Goal: Navigation & Orientation: Find specific page/section

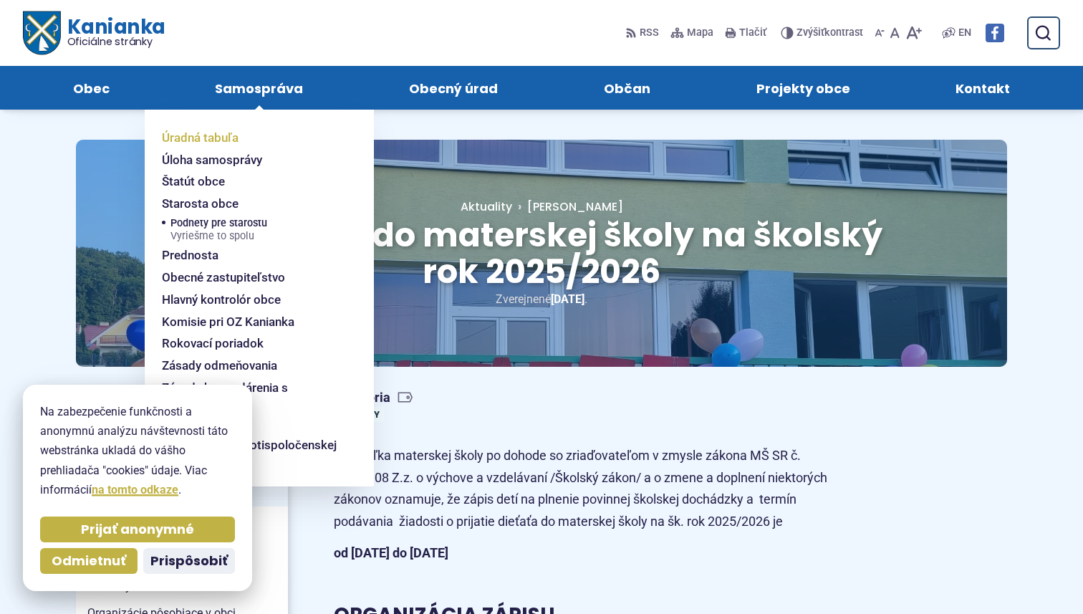
click at [226, 140] on span "Úradná tabuľa" at bounding box center [200, 138] width 77 height 22
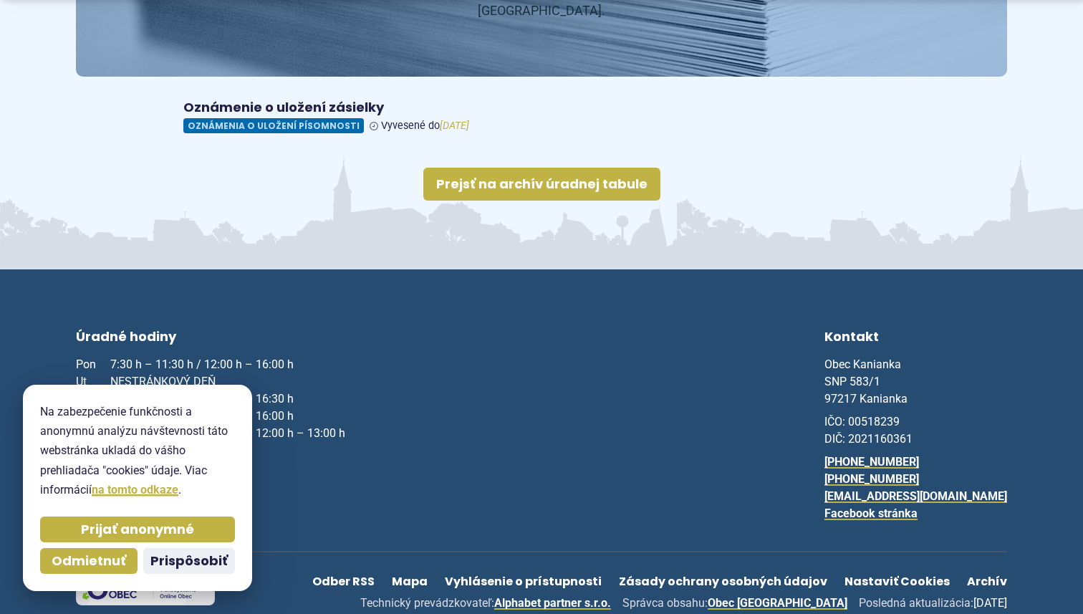
scroll to position [294, 0]
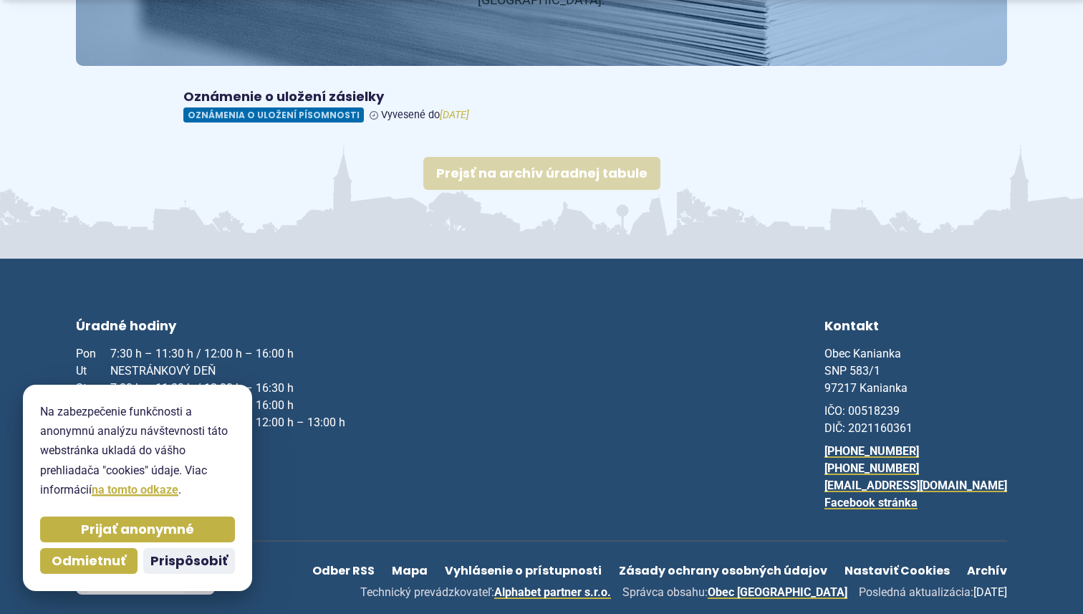
click at [565, 158] on link "Prejsť na archív úradnej tabule" at bounding box center [541, 173] width 237 height 33
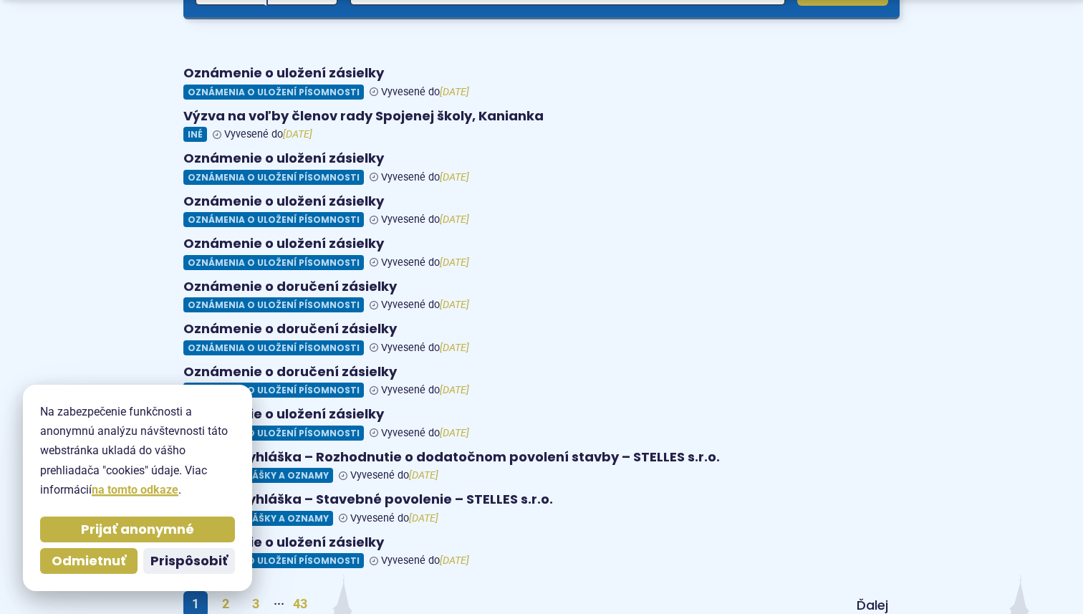
scroll to position [481, 0]
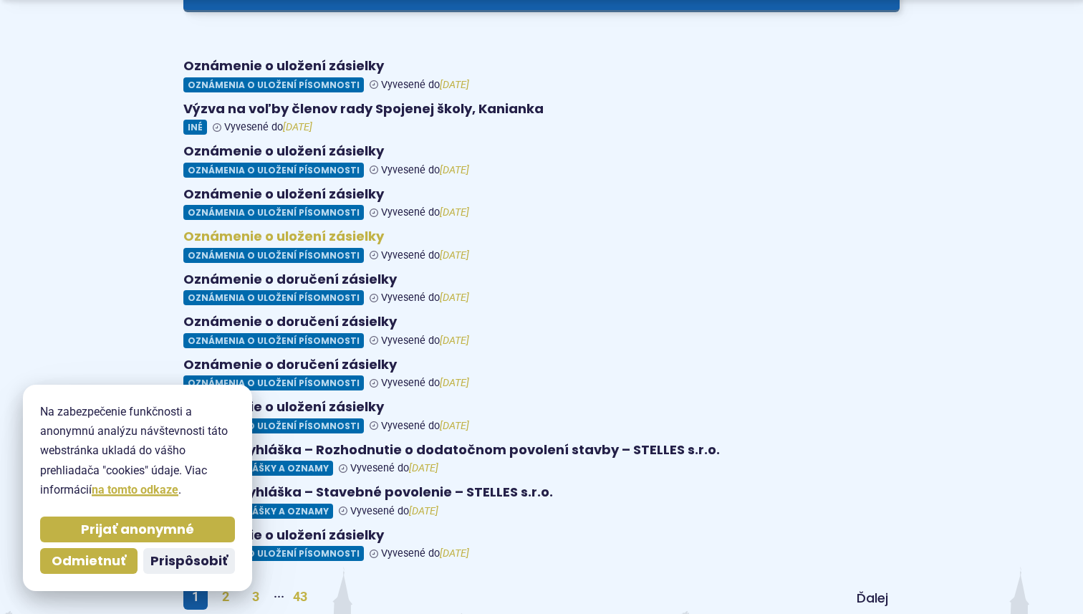
click at [270, 236] on figure at bounding box center [541, 245] width 716 height 34
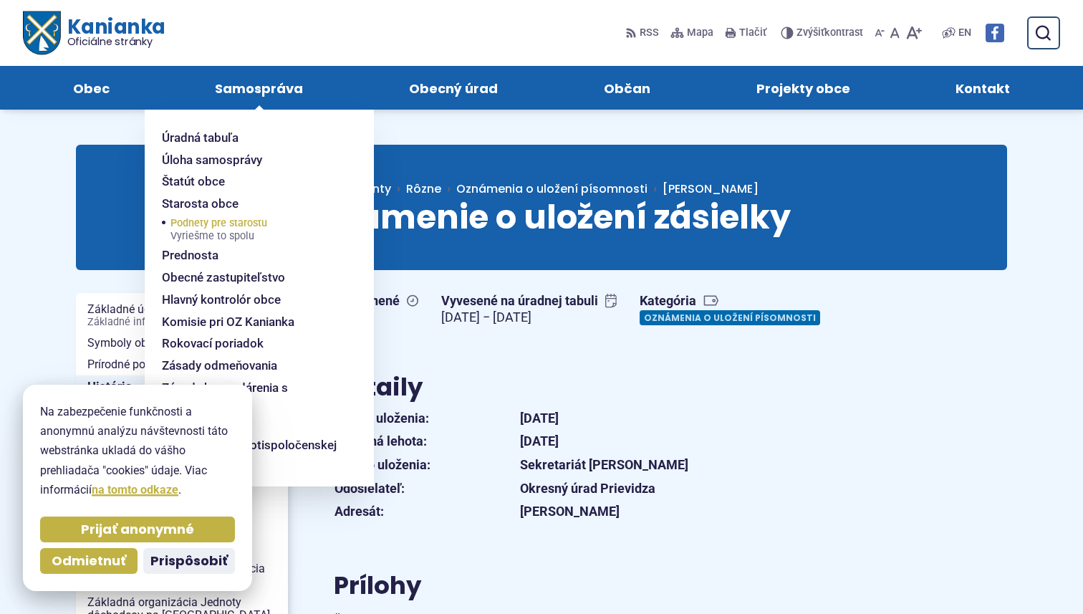
click at [226, 227] on span "Podnety pre starostu Vyriešme to spolu" at bounding box center [218, 230] width 97 height 30
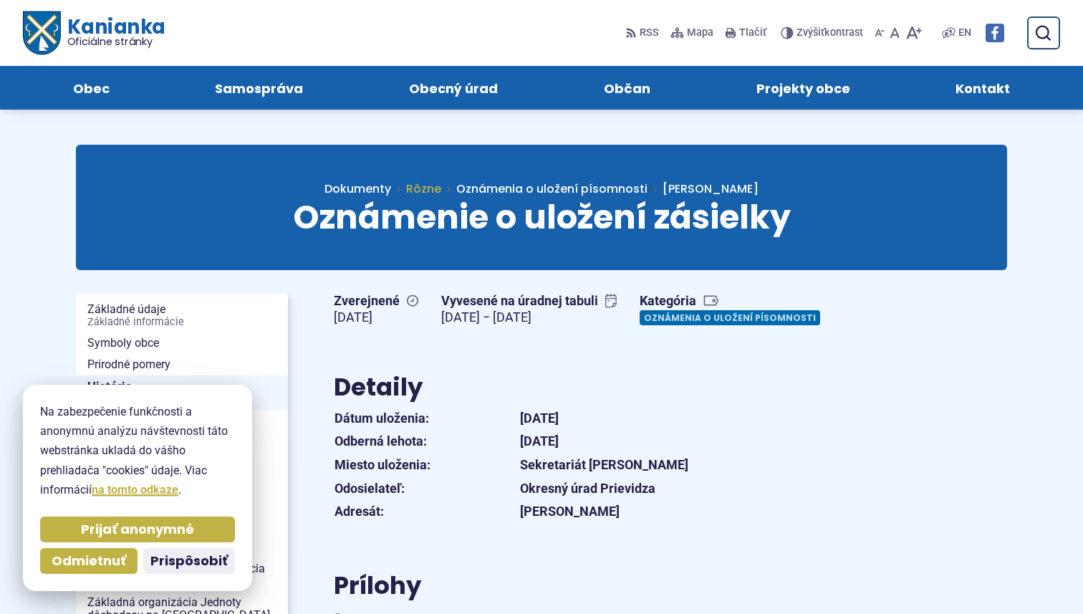
click at [441, 190] on span "Rôzne" at bounding box center [423, 188] width 35 height 16
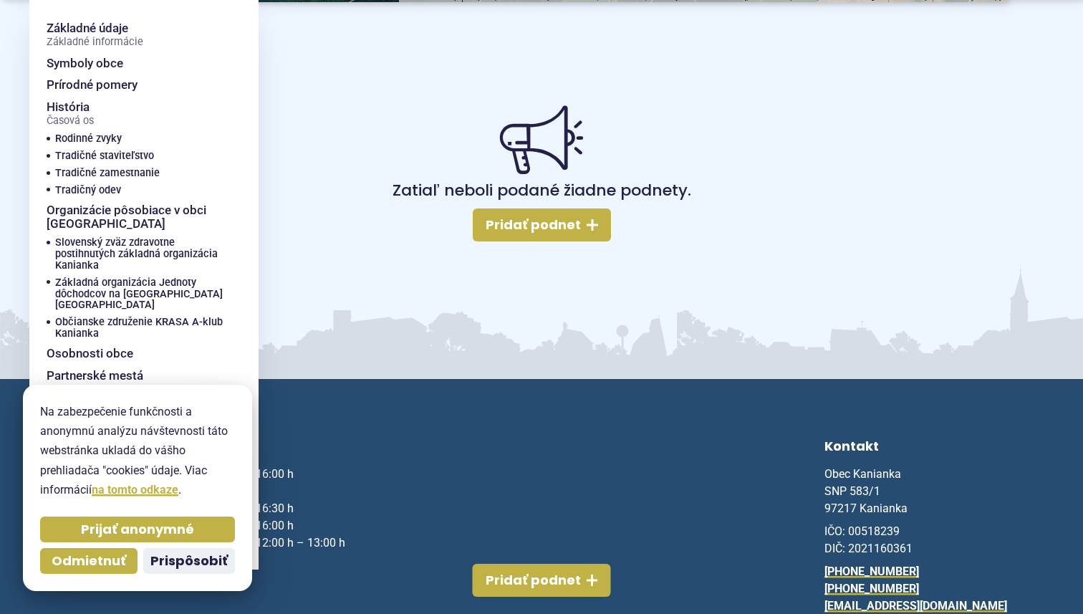
scroll to position [637, 0]
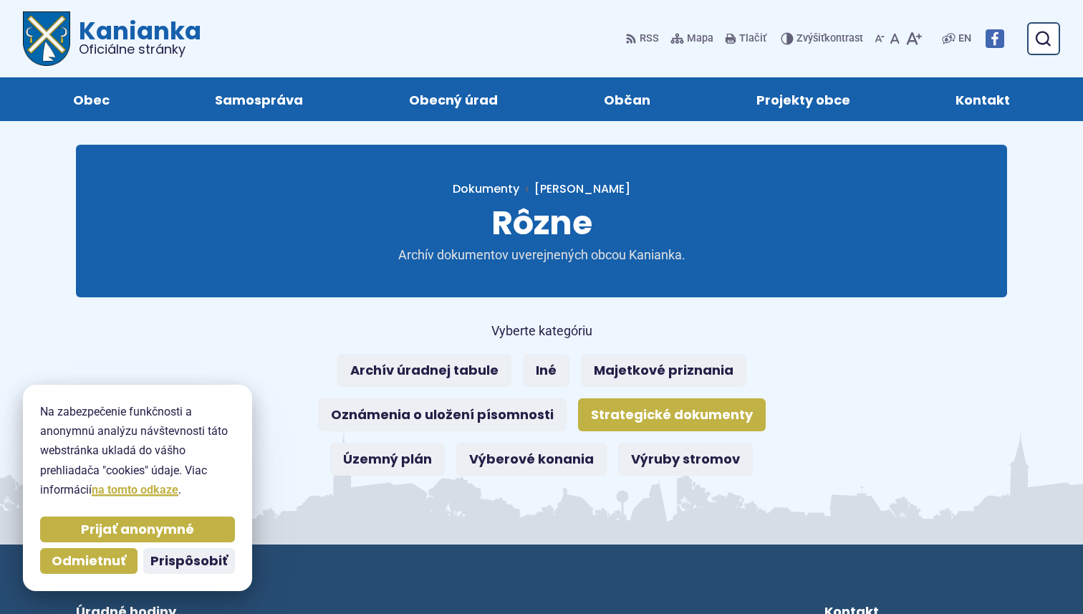
click at [648, 418] on link "Strategické dokumenty" at bounding box center [672, 414] width 188 height 33
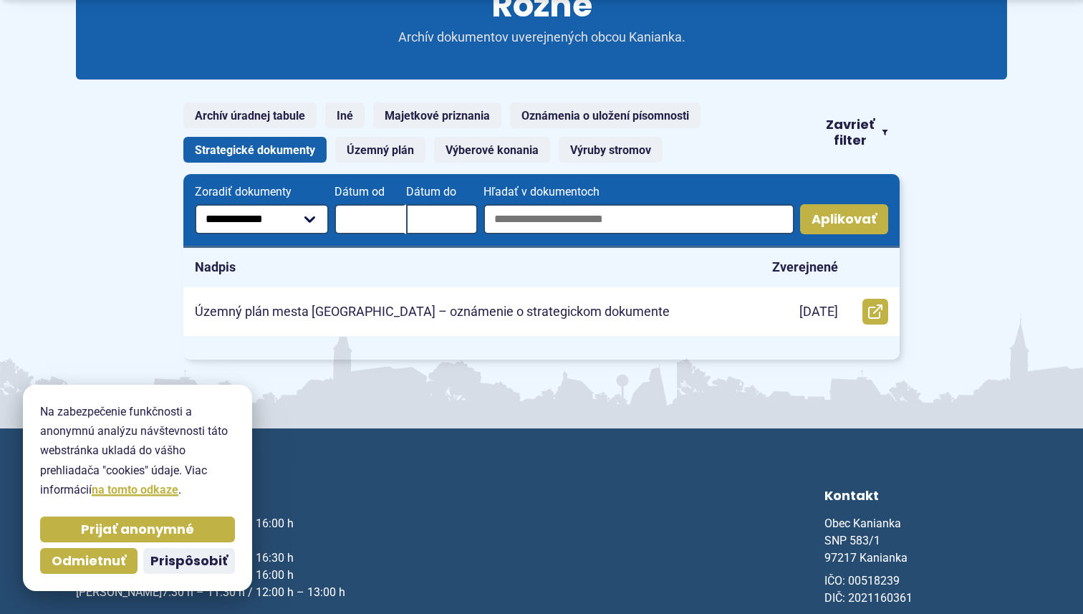
scroll to position [201, 0]
